Goal: Transaction & Acquisition: Purchase product/service

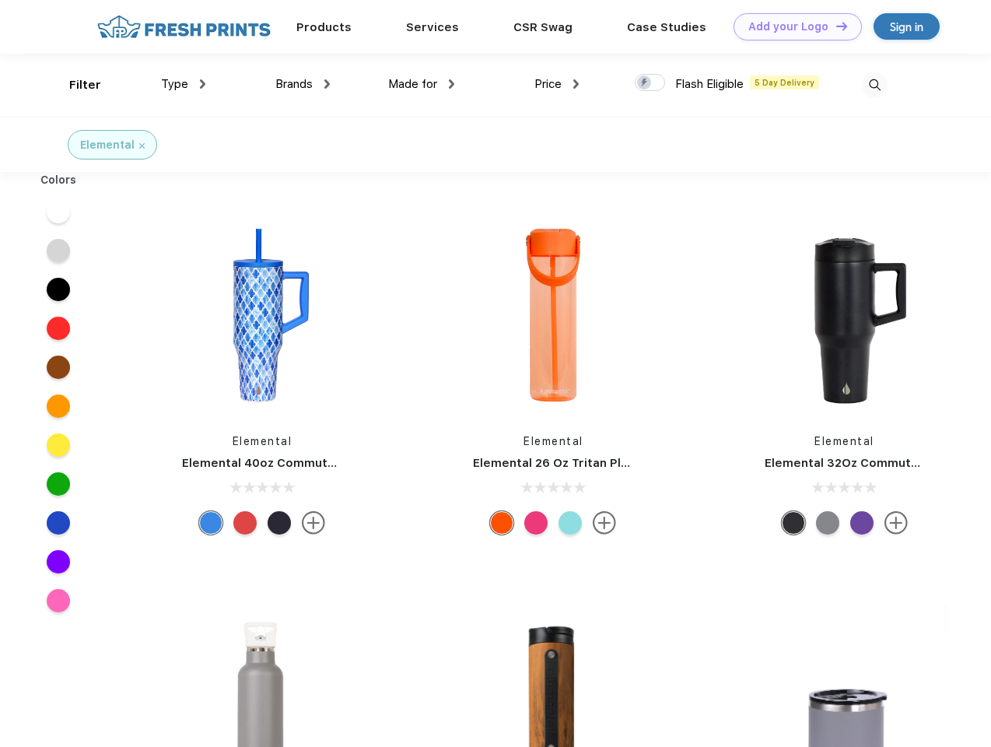
scroll to position [1, 0]
click at [792, 26] on link "Add your Logo Design Tool" at bounding box center [798, 26] width 128 height 27
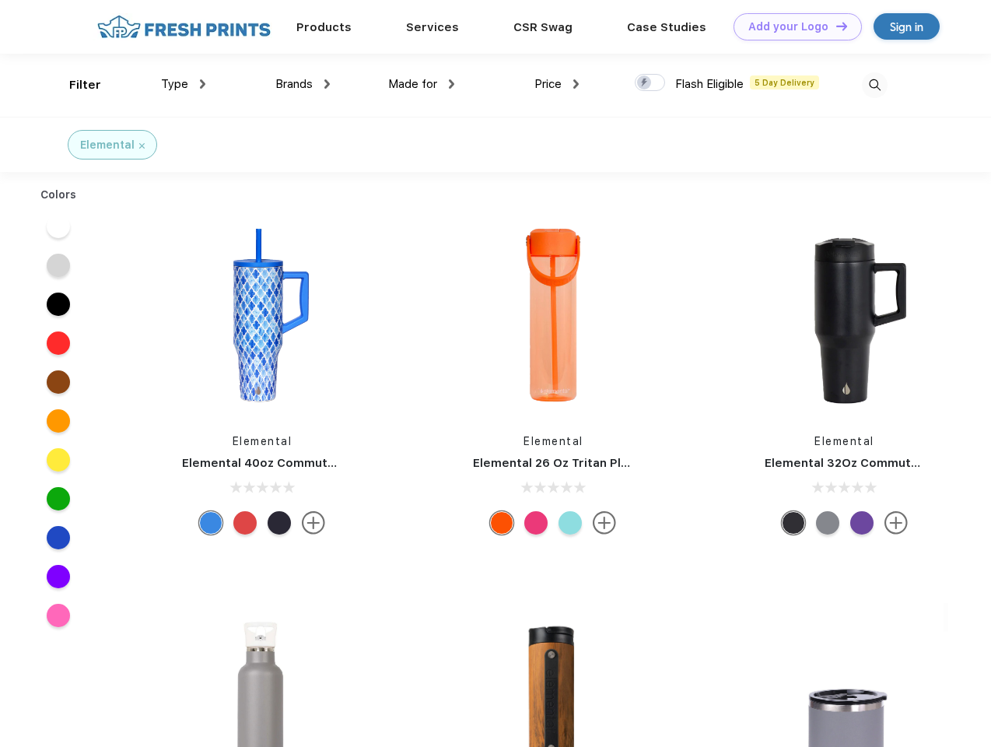
click at [0, 0] on div "Design Tool" at bounding box center [0, 0] width 0 height 0
click at [835, 26] on link "Add your Logo Design Tool" at bounding box center [798, 26] width 128 height 27
click at [75, 85] on div "Filter" at bounding box center [85, 85] width 32 height 18
click at [184, 84] on span "Type" at bounding box center [174, 84] width 27 height 14
click at [303, 84] on span "Brands" at bounding box center [293, 84] width 37 height 14
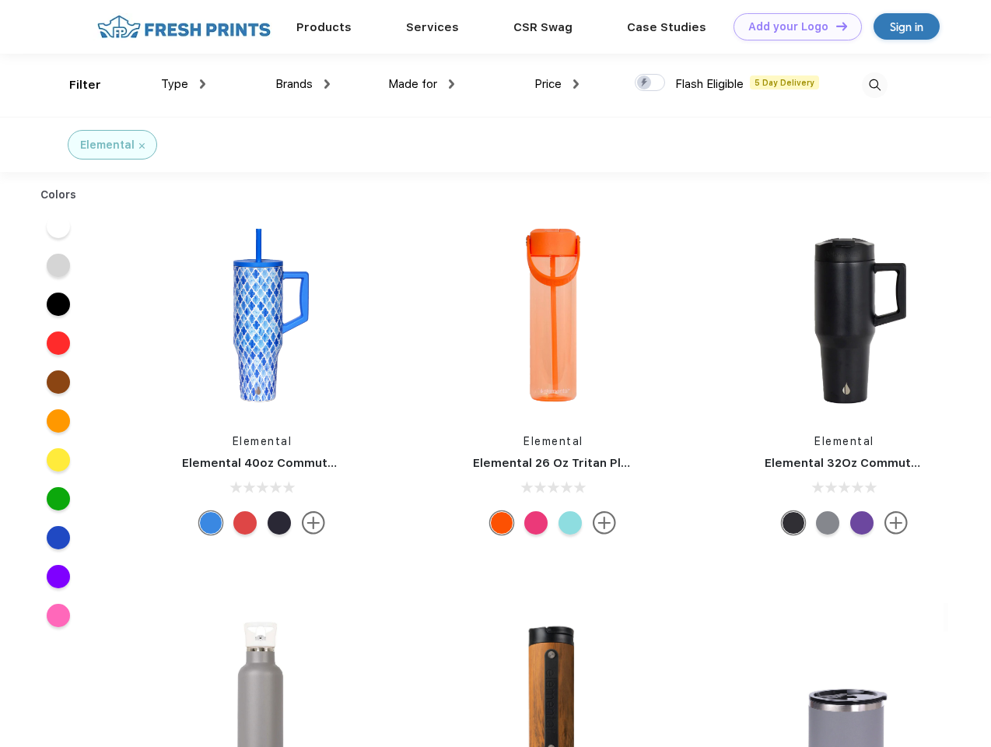
click at [422, 84] on span "Made for" at bounding box center [412, 84] width 49 height 14
click at [557, 84] on span "Price" at bounding box center [548, 84] width 27 height 14
click at [651, 83] on div at bounding box center [650, 82] width 30 height 17
click at [645, 83] on input "checkbox" at bounding box center [640, 78] width 10 height 10
click at [875, 85] on img at bounding box center [875, 85] width 26 height 26
